Goal: Check status: Check status

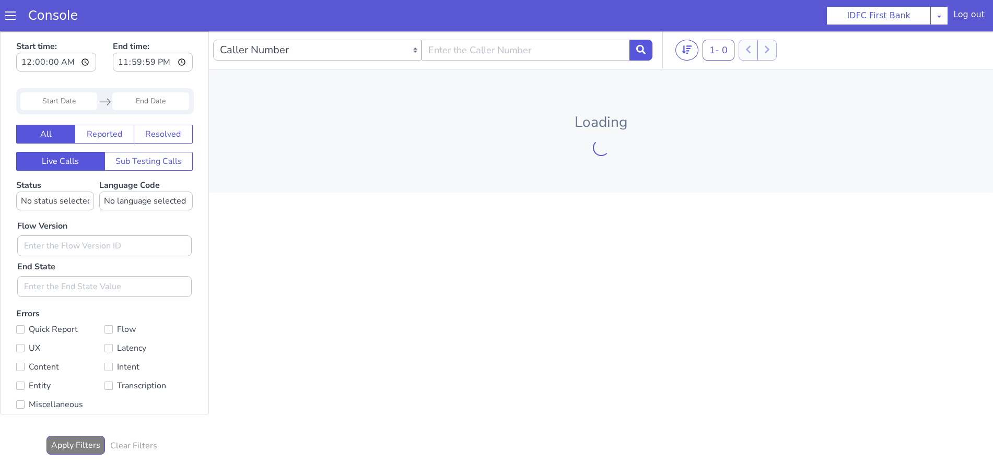
click at [8, 18] on span at bounding box center [10, 15] width 10 height 10
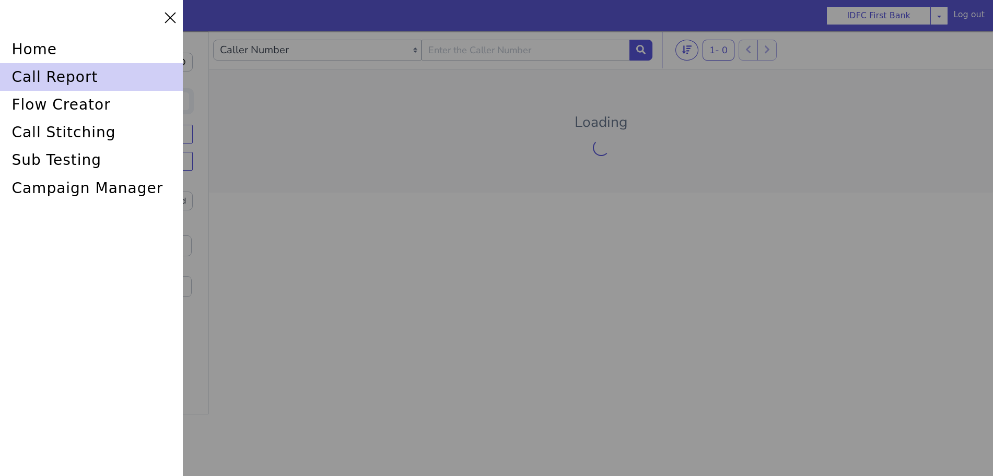
click at [36, 74] on div "call report" at bounding box center [91, 77] width 183 height 28
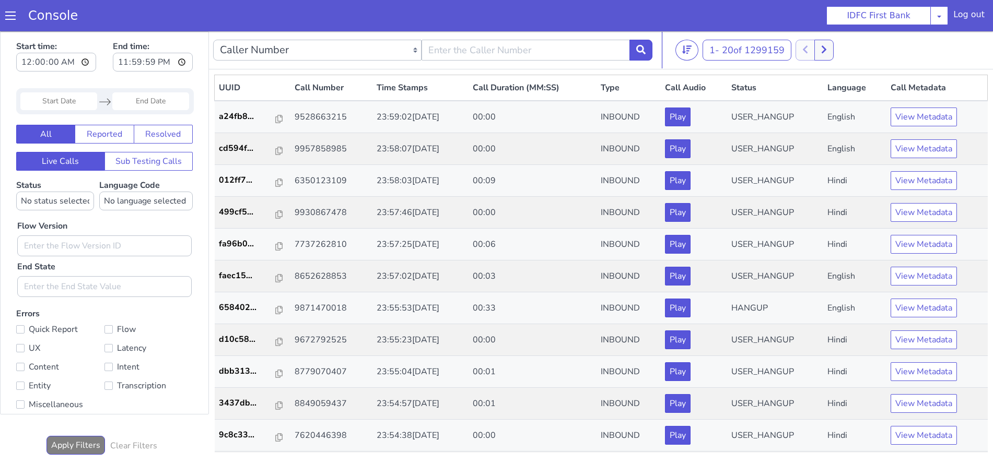
click at [8, 15] on span at bounding box center [10, 15] width 10 height 10
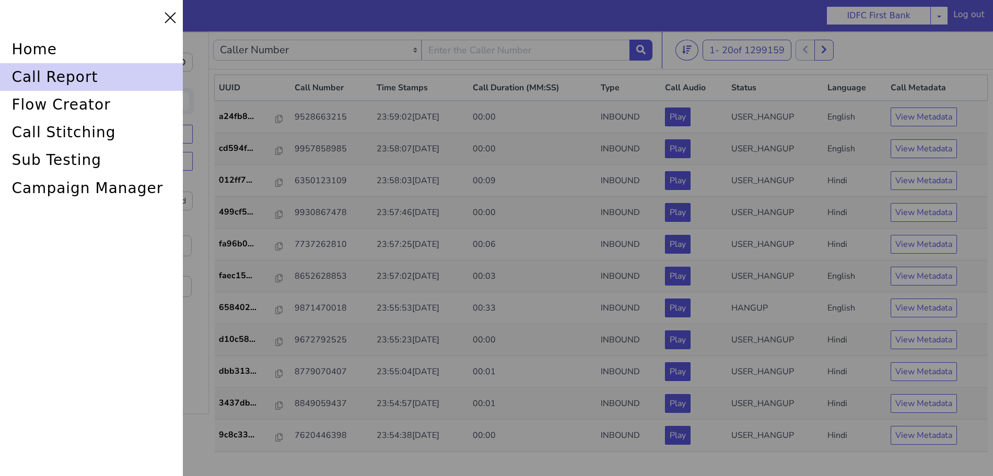
click at [31, 77] on div "call report" at bounding box center [91, 77] width 183 height 28
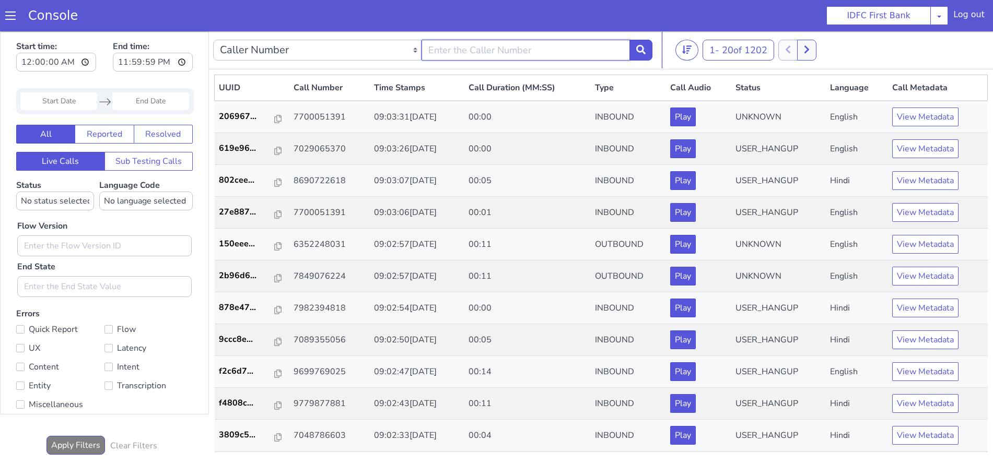
type input "6352248031"
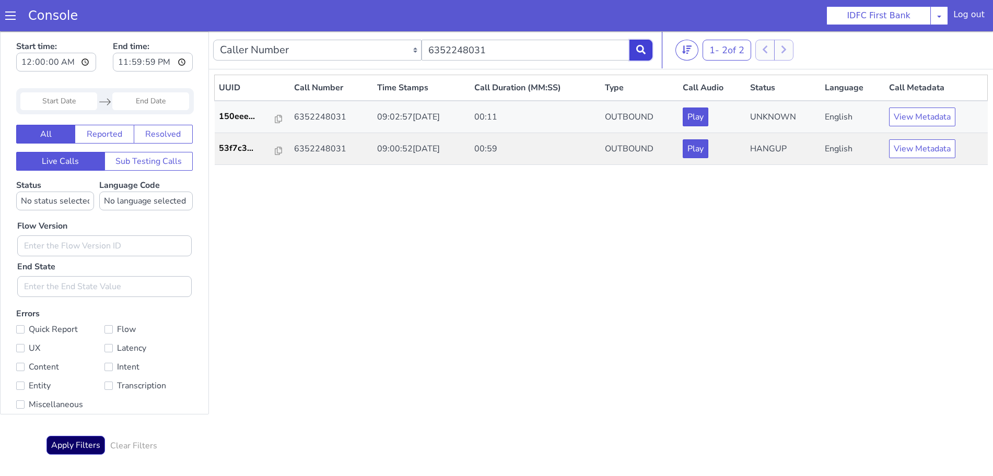
click at [631, 85] on button at bounding box center [626, 90] width 23 height 21
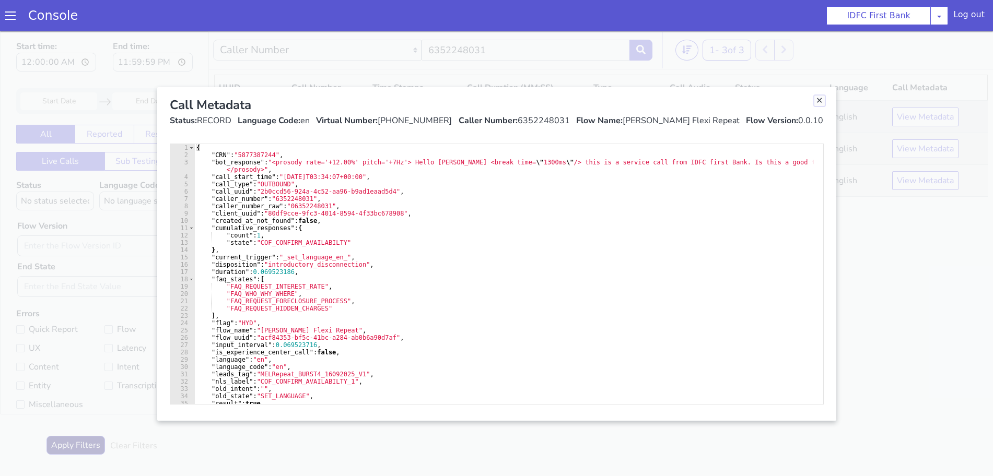
drag, startPoint x: 1371, startPoint y: 841, endPoint x: 1354, endPoint y: 868, distance: 31.9
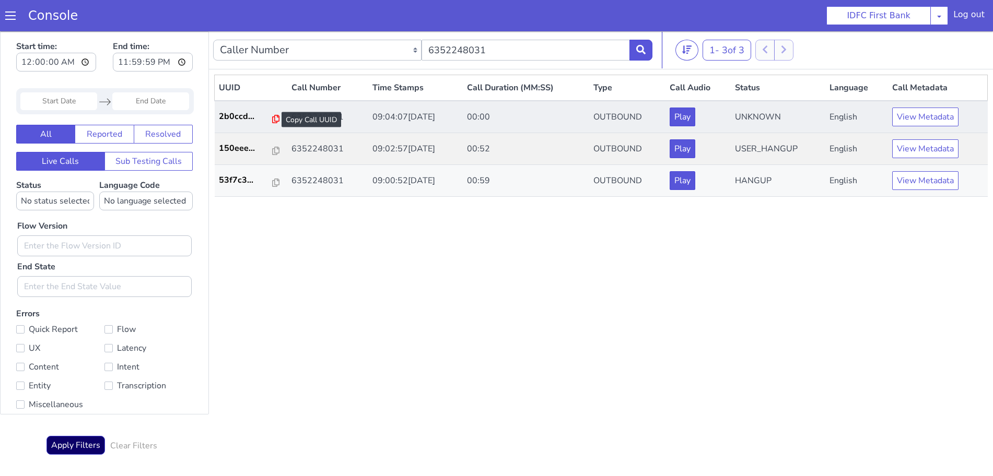
click at [234, 370] on icon at bounding box center [235, 367] width 7 height 8
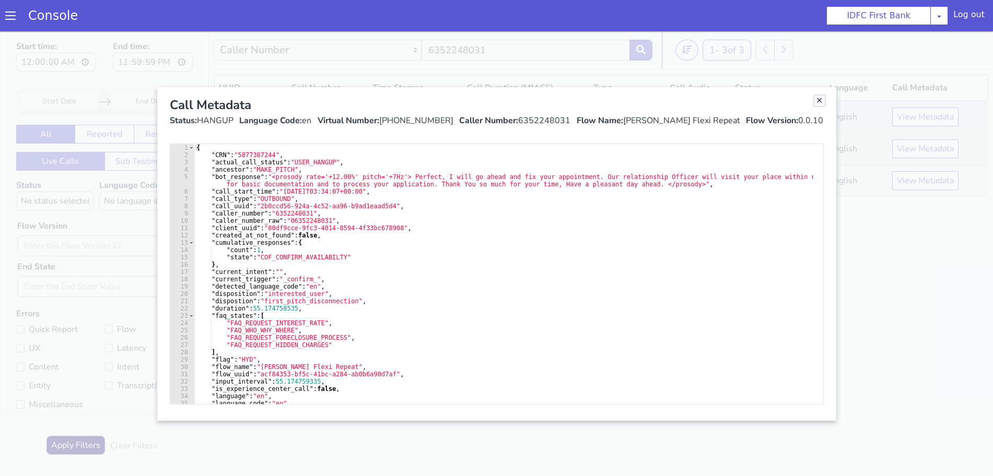
drag, startPoint x: 784, startPoint y: 366, endPoint x: 748, endPoint y: 366, distance: 36.6
click at [780, 316] on link "Close" at bounding box center [778, 316] width 10 height 10
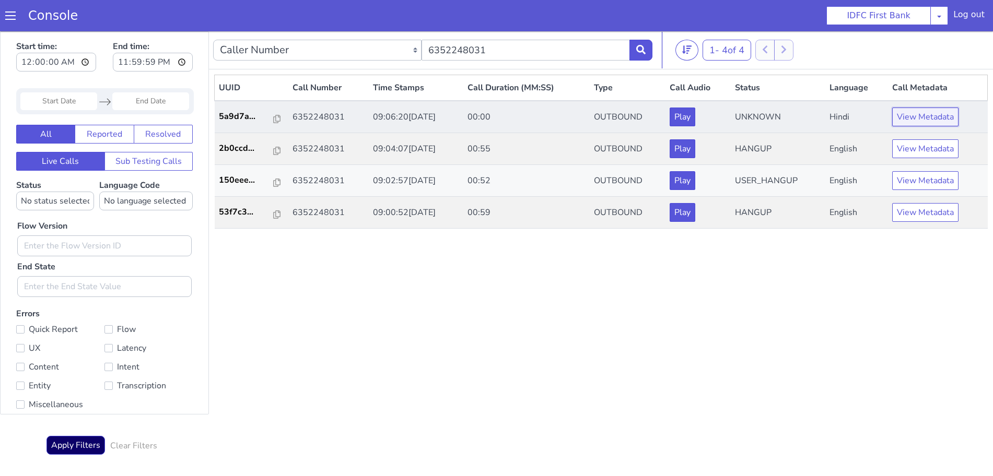
click at [931, 115] on button "View Metadata" at bounding box center [925, 117] width 66 height 19
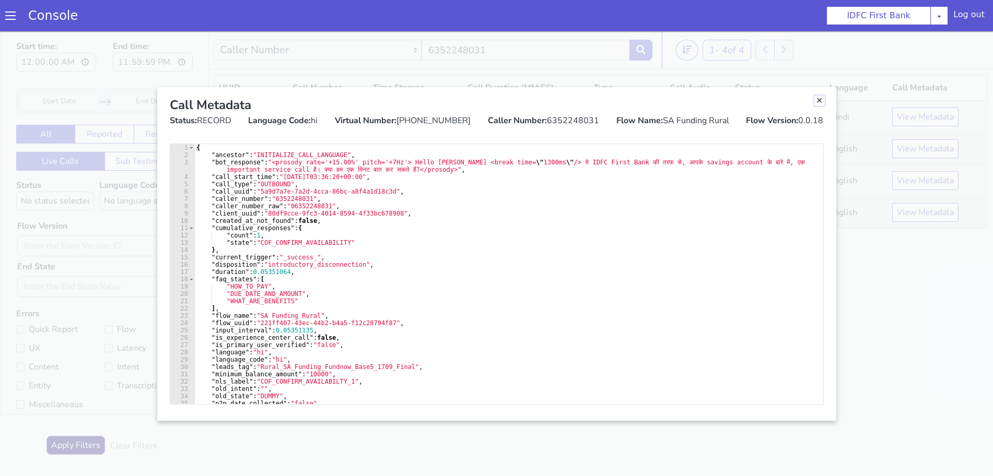
click at [787, 238] on link "Close" at bounding box center [783, 235] width 10 height 10
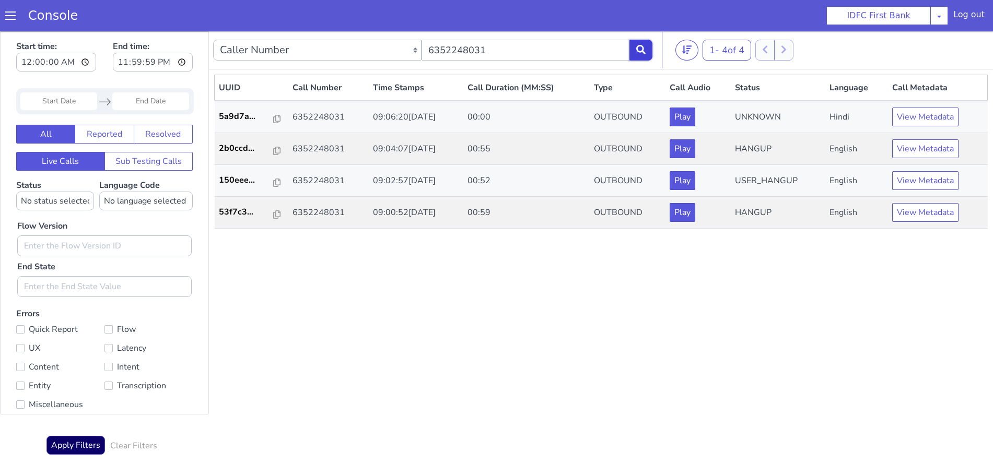
drag, startPoint x: 682, startPoint y: 539, endPoint x: 686, endPoint y: 547, distance: 9.1
click at [629, 72] on button at bounding box center [629, 79] width 23 height 21
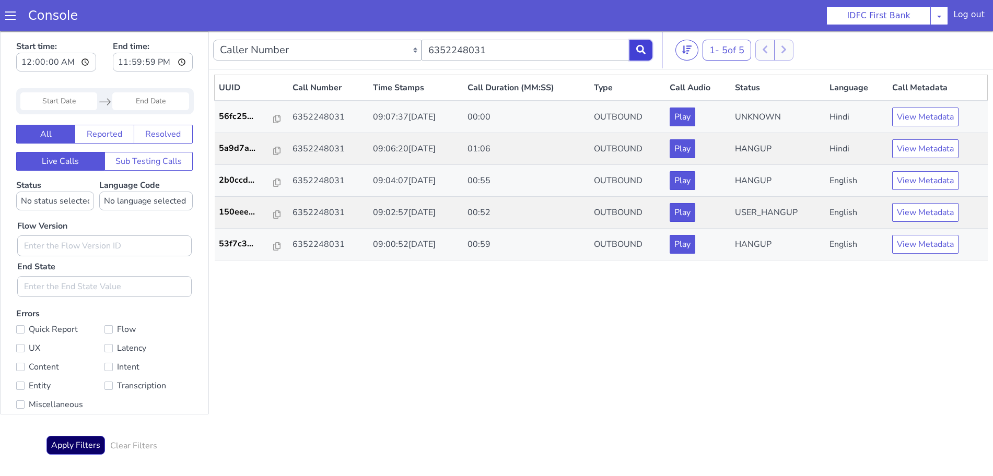
click at [626, 411] on icon at bounding box center [622, 411] width 9 height 9
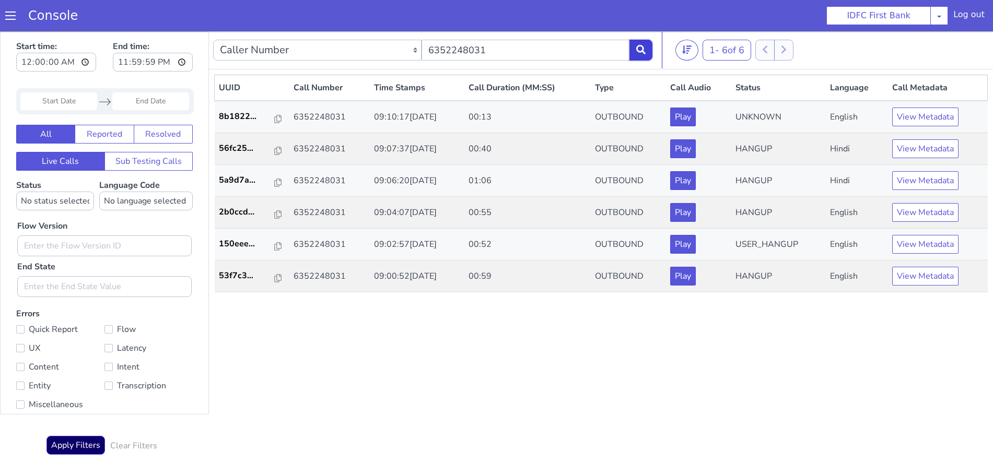
click at [603, 316] on icon at bounding box center [603, 314] width 9 height 9
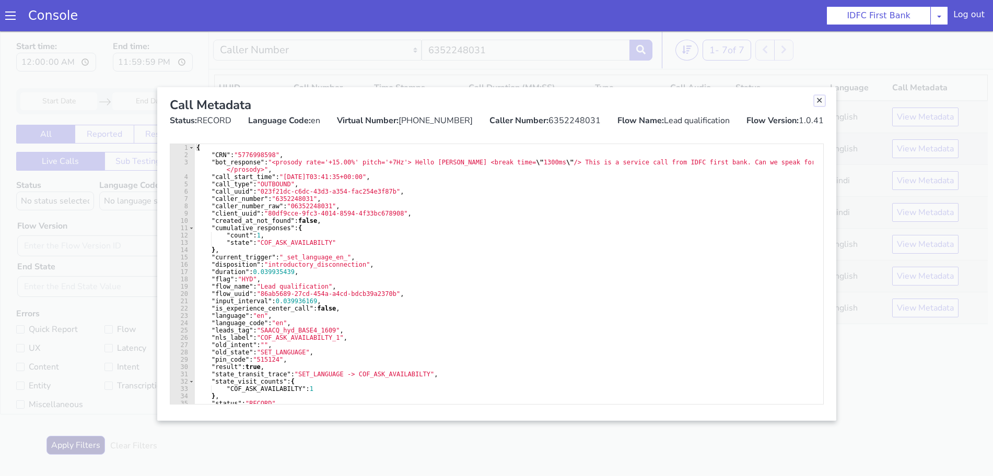
drag, startPoint x: 1851, startPoint y: 318, endPoint x: 1799, endPoint y: 364, distance: 69.2
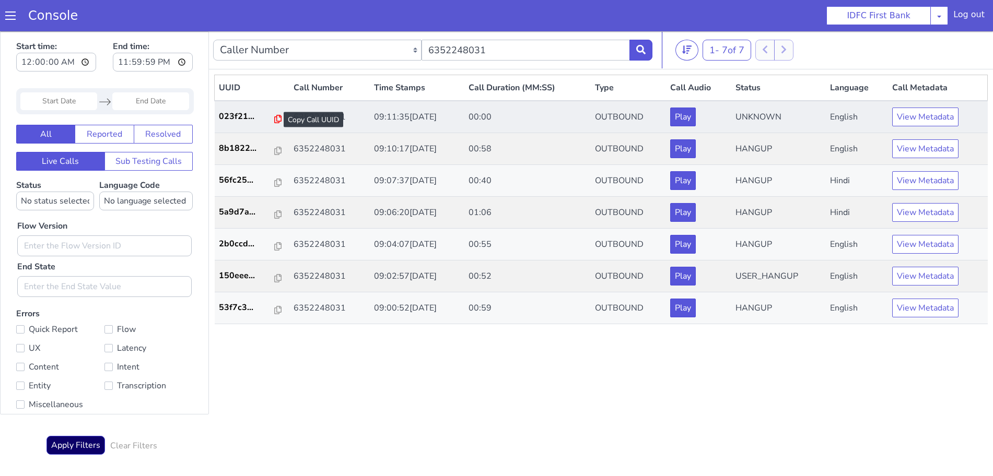
click at [266, 141] on icon at bounding box center [269, 140] width 7 height 8
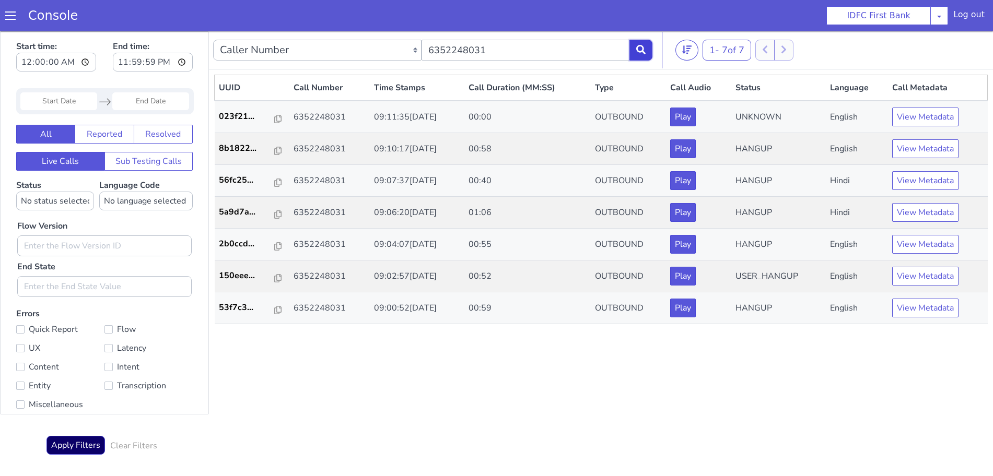
click at [629, 77] on button at bounding box center [627, 84] width 23 height 21
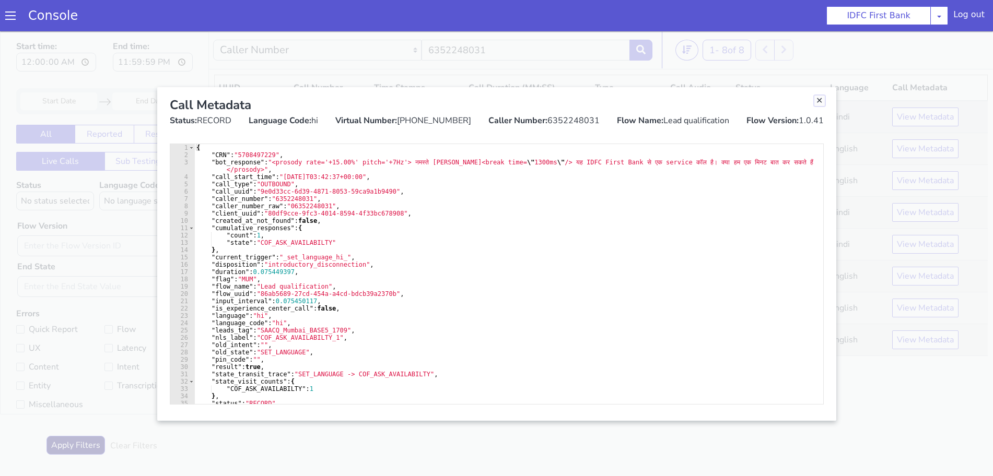
drag, startPoint x: 1567, startPoint y: -172, endPoint x: 1570, endPoint y: -147, distance: 24.7
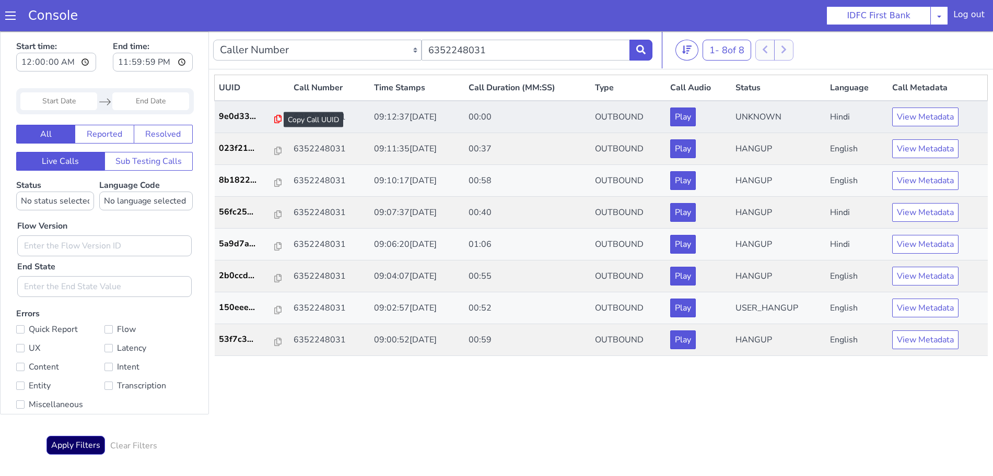
click at [250, 460] on icon at bounding box center [253, 461] width 7 height 8
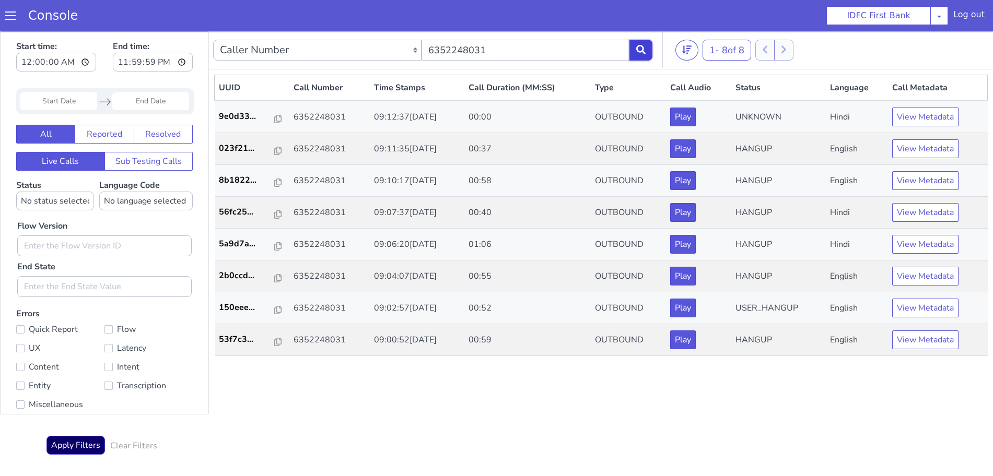
click at [604, 270] on icon at bounding box center [599, 265] width 9 height 9
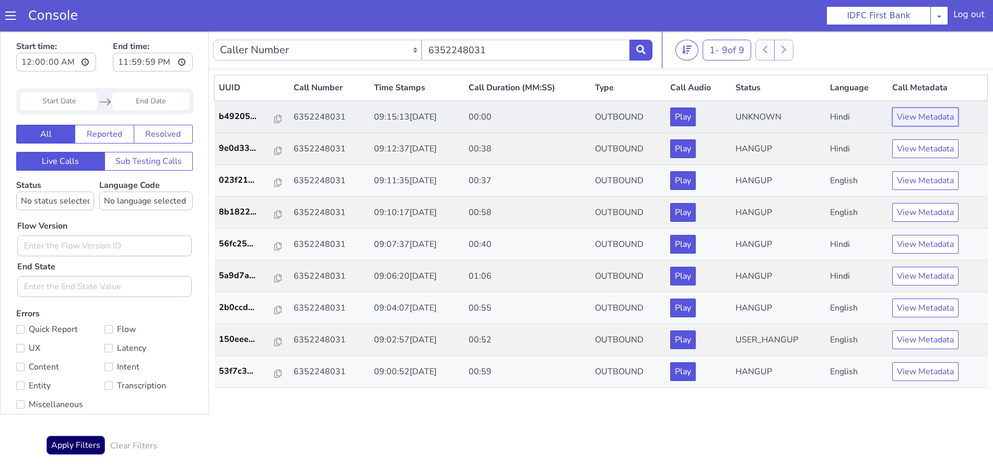
click at [870, 365] on button "View Metadata" at bounding box center [886, 365] width 66 height 19
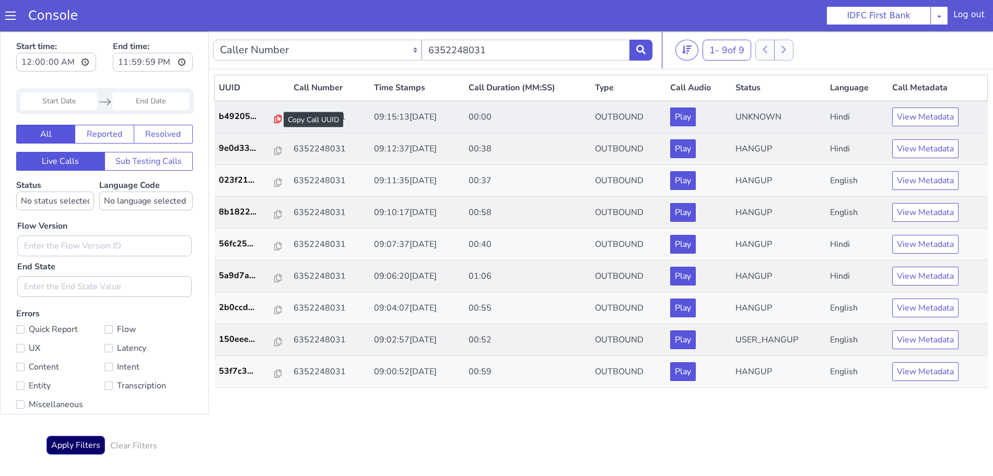
click at [297, 72] on icon at bounding box center [300, 70] width 7 height 8
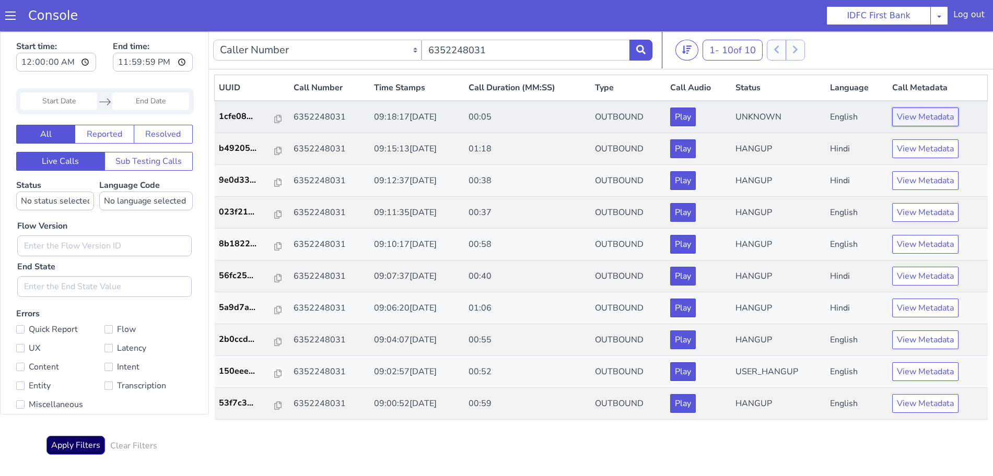
click at [893, 169] on button "View Metadata" at bounding box center [907, 169] width 66 height 19
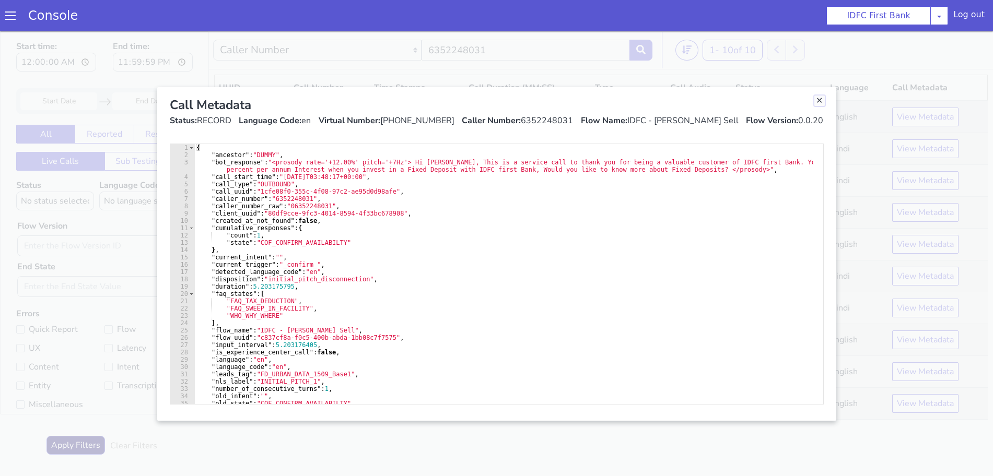
drag, startPoint x: 1012, startPoint y: 753, endPoint x: 1013, endPoint y: 760, distance: 7.4
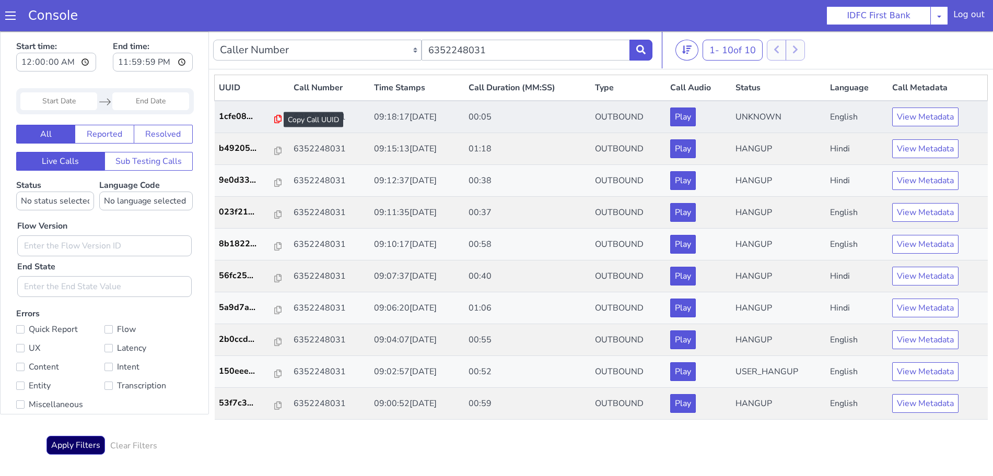
click at [234, 289] on icon at bounding box center [237, 291] width 7 height 8
